Goal: Task Accomplishment & Management: Use online tool/utility

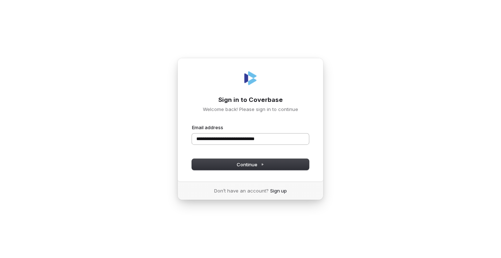
click at [192, 124] on button "submit" at bounding box center [192, 124] width 0 height 0
drag, startPoint x: 217, startPoint y: 138, endPoint x: 217, endPoint y: 153, distance: 15.3
click at [217, 139] on input "**********" at bounding box center [250, 138] width 117 height 11
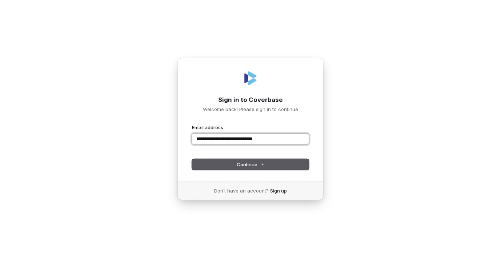
click at [192, 124] on button "submit" at bounding box center [192, 124] width 0 height 0
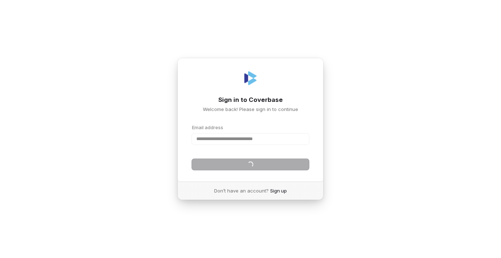
type input "**********"
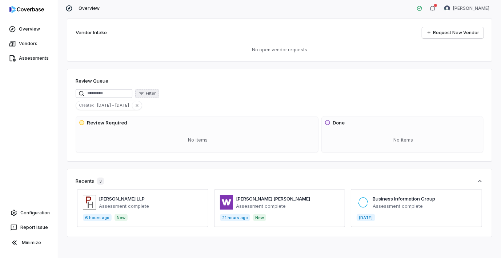
scroll to position [8, 0]
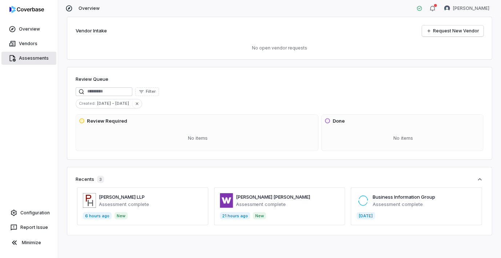
click at [34, 57] on span "Assessments" at bounding box center [34, 58] width 30 height 6
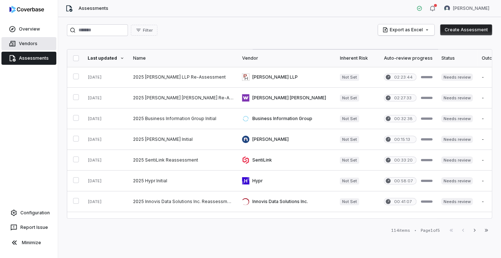
click at [28, 44] on span "Vendors" at bounding box center [28, 44] width 19 height 6
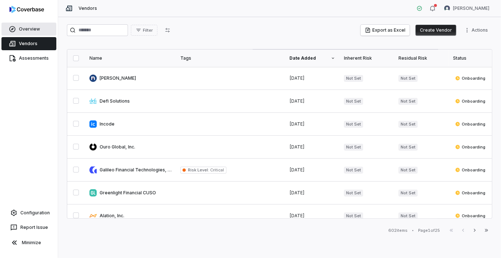
click at [33, 29] on span "Overview" at bounding box center [29, 29] width 21 height 6
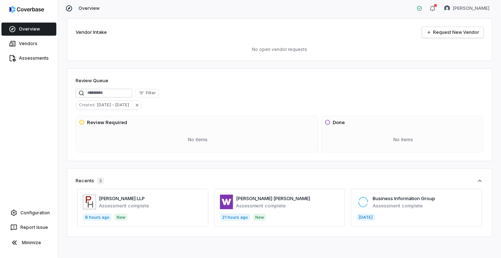
scroll to position [8, 0]
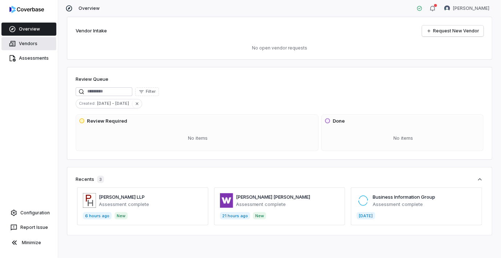
click at [32, 41] on span "Vendors" at bounding box center [28, 44] width 19 height 6
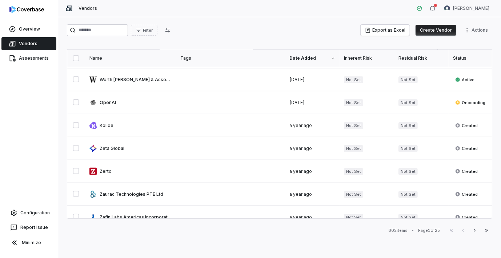
scroll to position [252, 0]
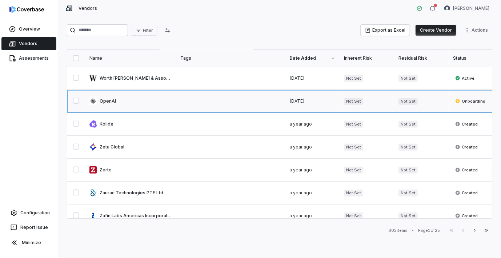
click at [108, 98] on link at bounding box center [130, 101] width 91 height 23
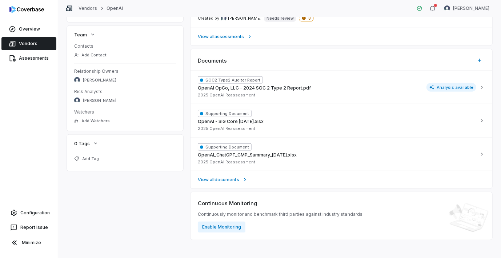
scroll to position [204, 0]
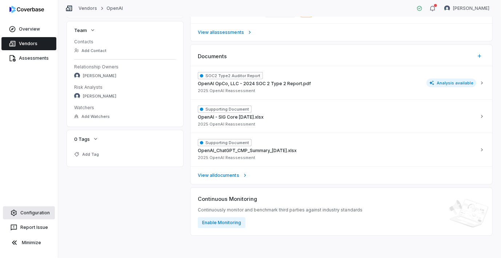
click at [32, 211] on span "Configuration" at bounding box center [34, 213] width 29 height 6
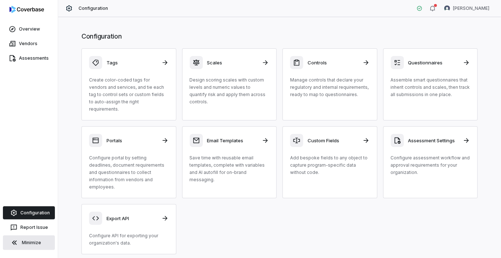
click at [19, 243] on button "Minimize" at bounding box center [29, 242] width 52 height 15
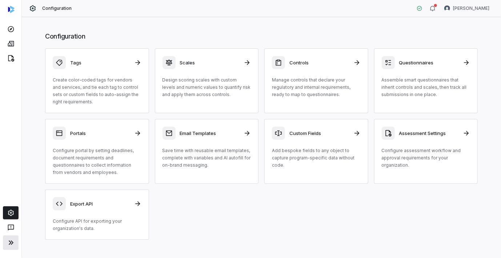
click at [14, 242] on icon at bounding box center [11, 242] width 9 height 9
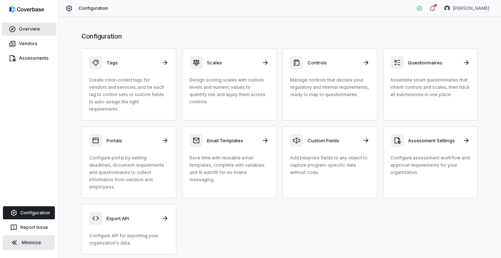
click at [32, 29] on span "Overview" at bounding box center [29, 29] width 21 height 6
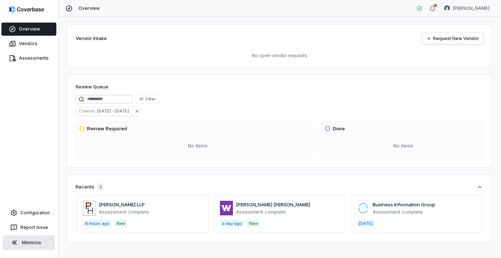
click at [22, 129] on div "Overview Vendors Assessments Configuration Report Issue Minimize" at bounding box center [29, 129] width 58 height 258
click at [26, 43] on span "Vendors" at bounding box center [28, 44] width 19 height 6
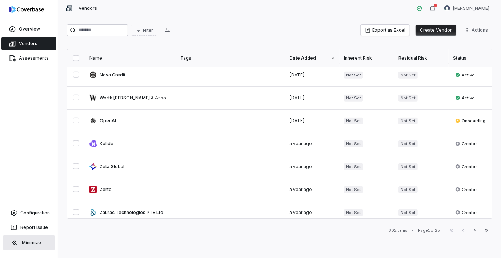
scroll to position [233, 0]
click at [89, 28] on input "search" at bounding box center [97, 30] width 61 height 12
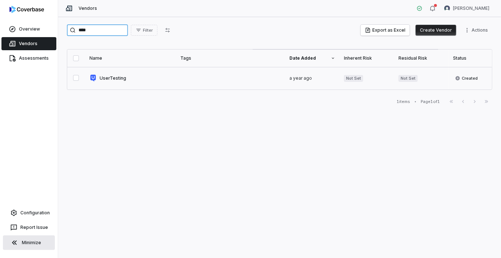
type input "****"
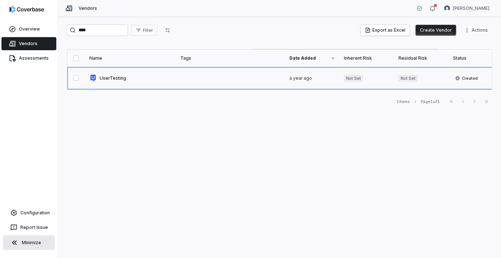
click at [115, 77] on link at bounding box center [130, 78] width 91 height 23
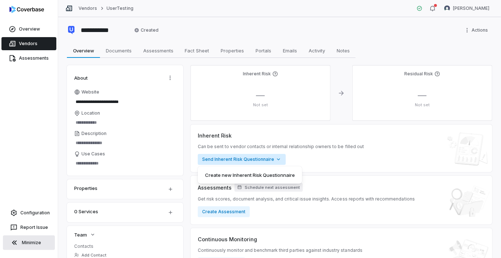
click at [234, 157] on html "**********" at bounding box center [250, 129] width 501 height 258
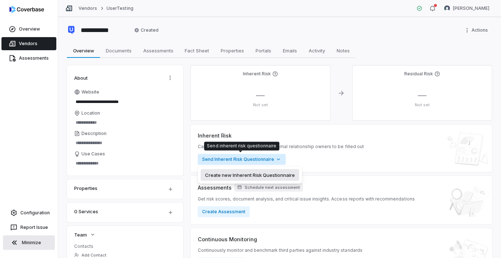
click at [237, 176] on div "Create new Inherent Risk Questionnaire" at bounding box center [250, 175] width 98 height 12
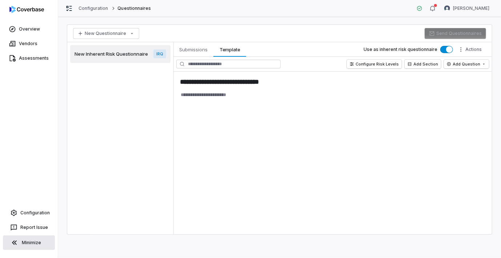
click at [160, 52] on span "IRQ" at bounding box center [159, 53] width 13 height 9
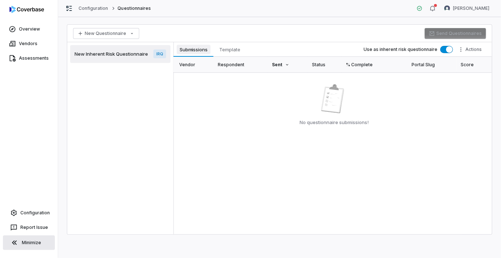
click at [190, 49] on span "Submissions" at bounding box center [194, 49] width 34 height 9
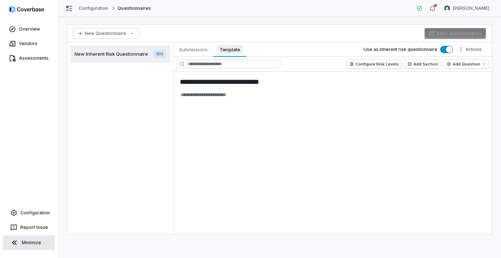
click at [227, 49] on span "Template" at bounding box center [230, 49] width 27 height 9
click at [369, 64] on button "Configure Risk Levels" at bounding box center [374, 64] width 55 height 9
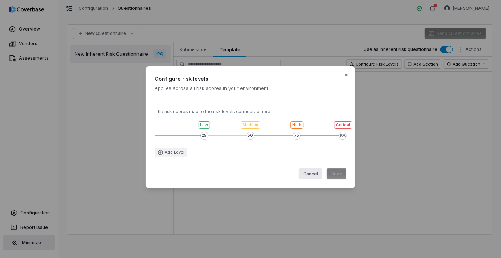
click at [310, 173] on button "Cancel" at bounding box center [311, 173] width 24 height 11
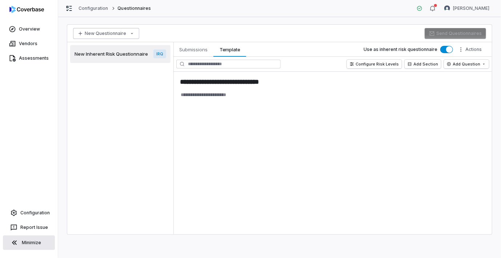
click at [89, 31] on html "**********" at bounding box center [250, 129] width 501 height 258
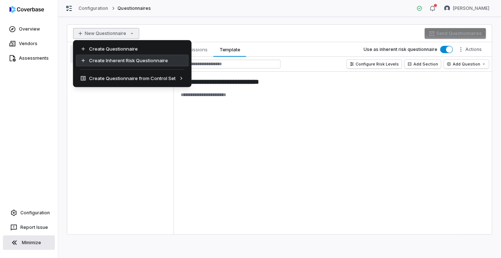
click at [98, 60] on div "Create Inherent Risk Questionnaire" at bounding box center [132, 61] width 113 height 12
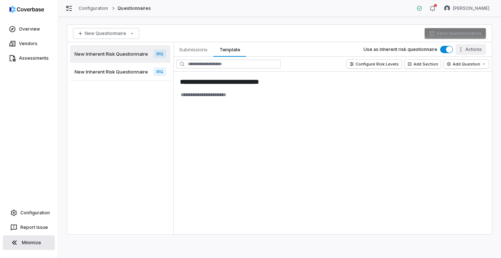
click at [475, 49] on html "**********" at bounding box center [250, 129] width 501 height 258
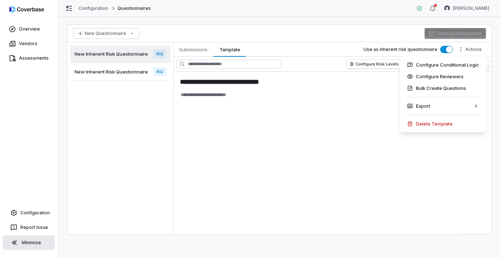
click at [324, 125] on html "**********" at bounding box center [250, 129] width 501 height 258
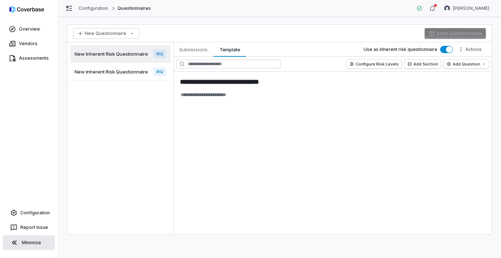
click at [104, 67] on div "New Inherent Risk Questionnaire IRQ" at bounding box center [120, 72] width 100 height 18
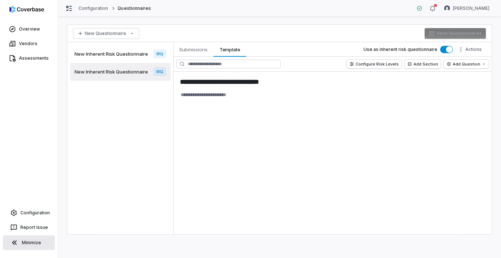
click at [121, 51] on span "New Inherent Risk Questionnaire" at bounding box center [110, 54] width 73 height 7
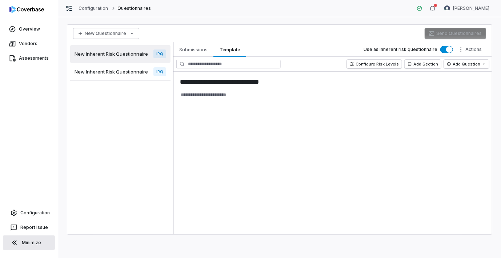
click at [121, 72] on span "New Inherent Risk Questionnaire" at bounding box center [110, 71] width 73 height 7
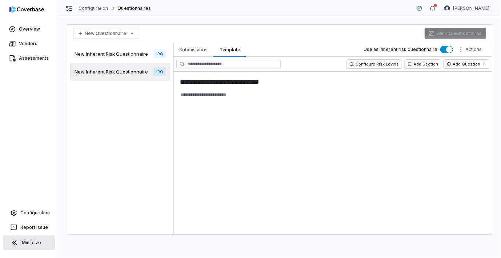
click at [118, 73] on span "New Inherent Risk Questionnaire" at bounding box center [110, 71] width 73 height 7
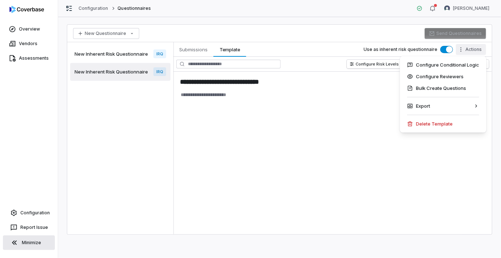
click at [472, 49] on html "**********" at bounding box center [250, 129] width 501 height 258
click at [444, 124] on div "Delete Template" at bounding box center [443, 124] width 81 height 12
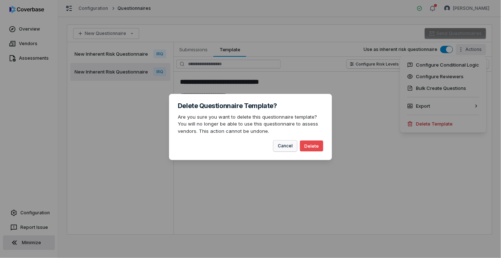
click at [283, 147] on button "Cancel" at bounding box center [285, 145] width 24 height 11
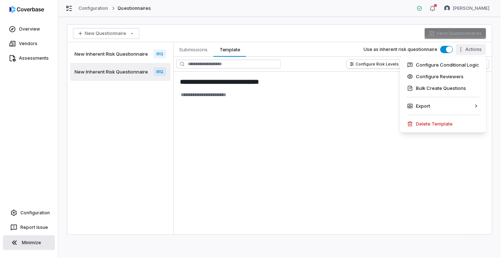
click at [117, 56] on html "**********" at bounding box center [250, 129] width 501 height 258
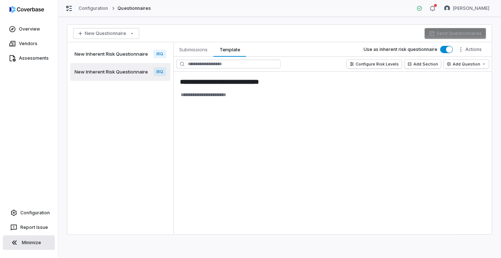
click at [116, 56] on span "New Inherent Risk Questionnaire" at bounding box center [110, 54] width 73 height 7
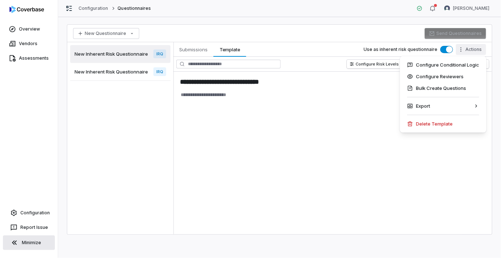
click at [476, 49] on html "**********" at bounding box center [250, 129] width 501 height 258
click at [441, 122] on div "Delete Template" at bounding box center [443, 124] width 81 height 12
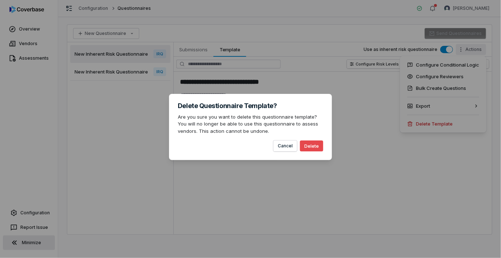
click at [313, 145] on button "Delete" at bounding box center [311, 145] width 23 height 11
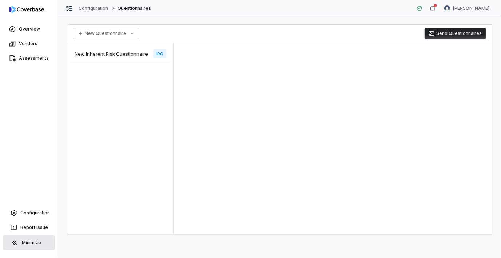
click at [129, 53] on span "New Inherent Risk Questionnaire" at bounding box center [110, 54] width 73 height 7
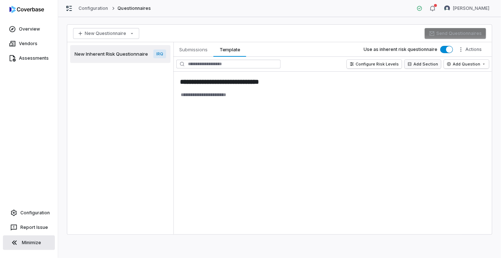
click at [420, 63] on button "Add Section" at bounding box center [422, 64] width 36 height 9
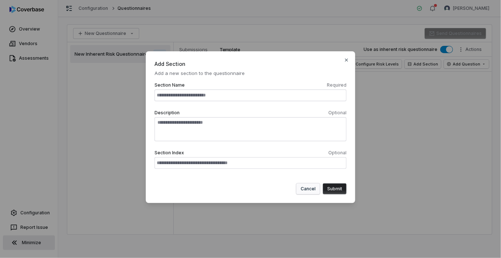
click at [303, 188] on button "Cancel" at bounding box center [308, 188] width 24 height 11
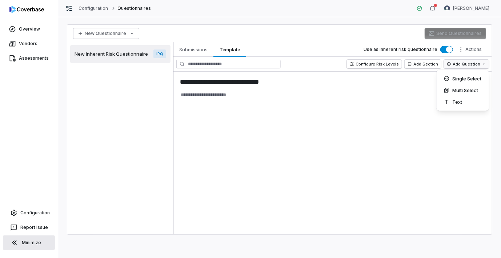
click at [453, 63] on html "**********" at bounding box center [250, 129] width 501 height 258
click at [465, 77] on div "Single Select" at bounding box center [462, 79] width 47 height 12
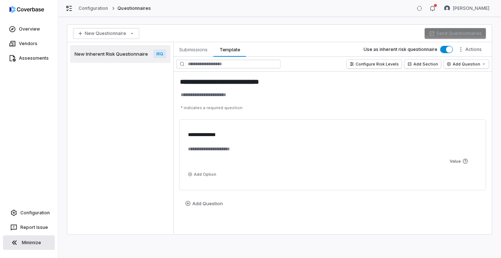
scroll to position [1, 0]
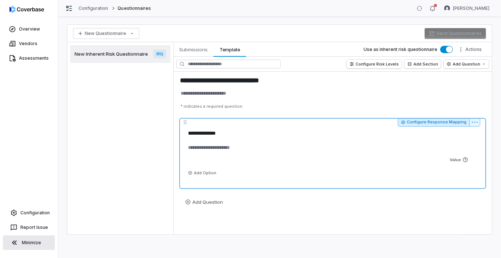
click at [419, 120] on button "Configure Response Mapping" at bounding box center [434, 122] width 72 height 9
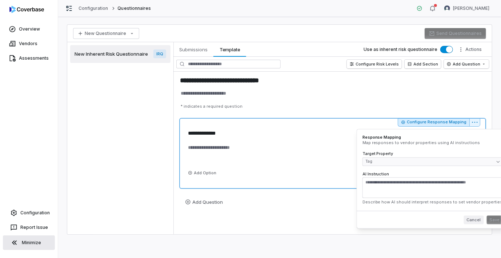
click at [464, 219] on button "Cancel" at bounding box center [474, 219] width 20 height 9
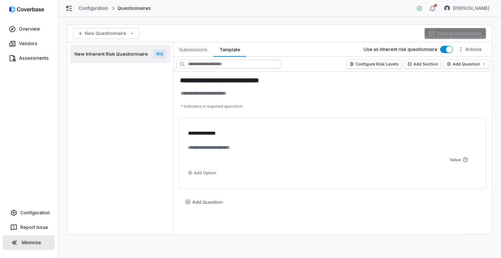
click at [88, 8] on link "Configuration" at bounding box center [93, 8] width 30 height 6
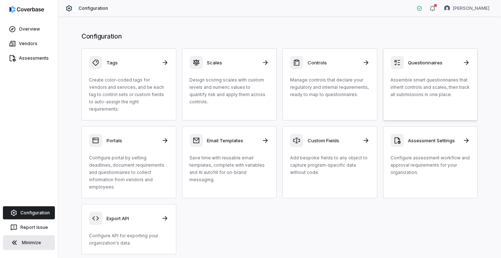
click at [425, 61] on h3 "Questionnaires" at bounding box center [433, 62] width 51 height 7
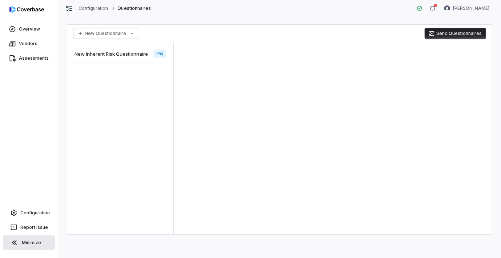
click at [128, 52] on span "New Inherent Risk Questionnaire" at bounding box center [110, 54] width 73 height 7
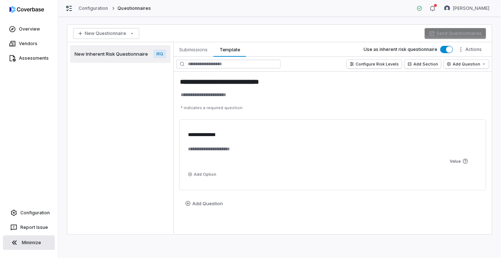
type textarea "*"
